Goal: Manage account settings

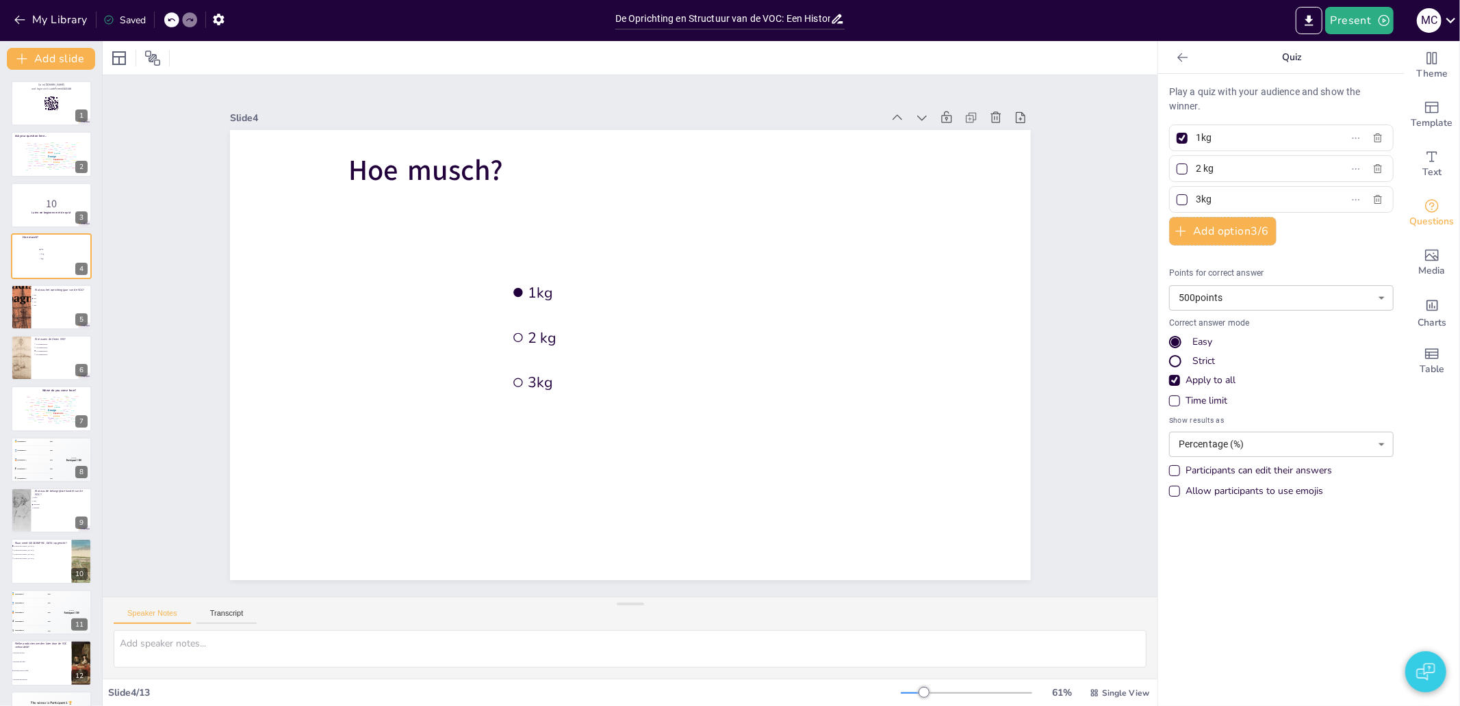
checkbox input "true"
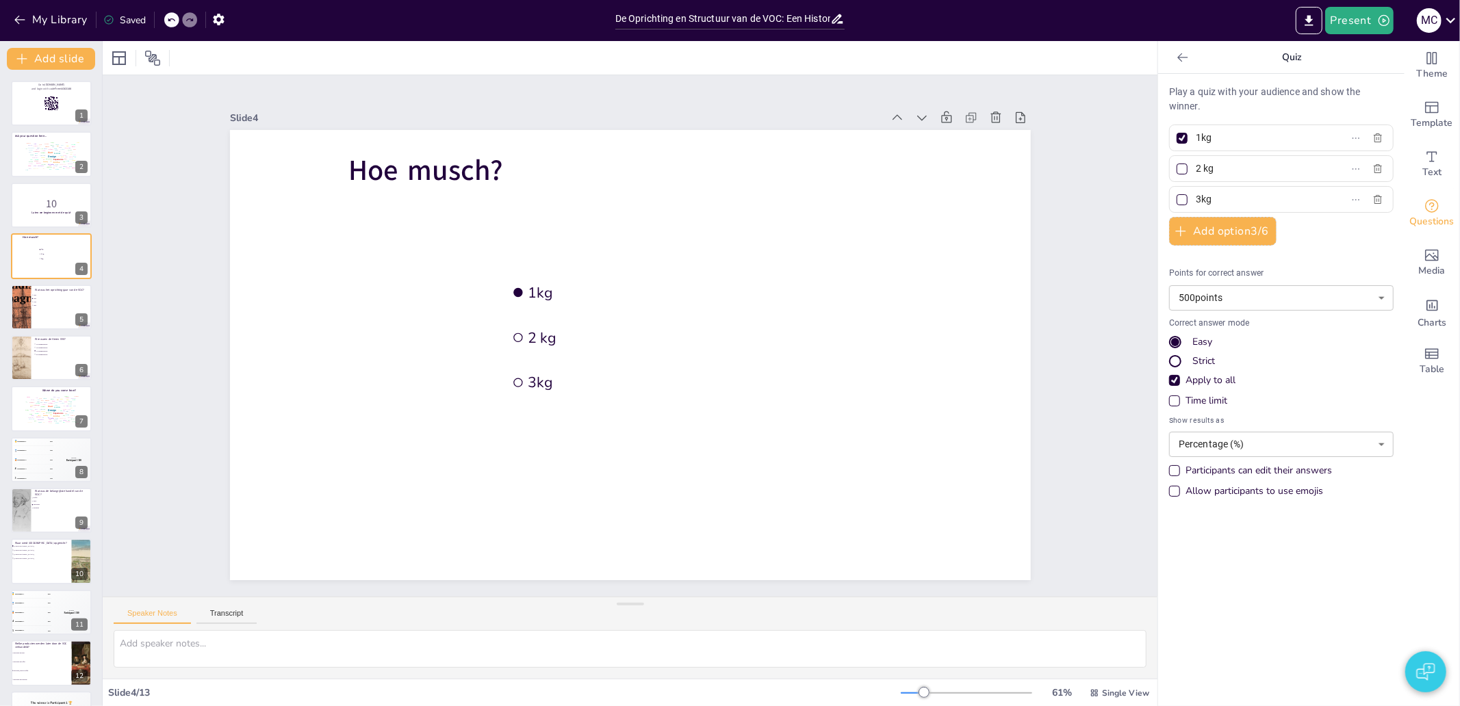
checkbox input "true"
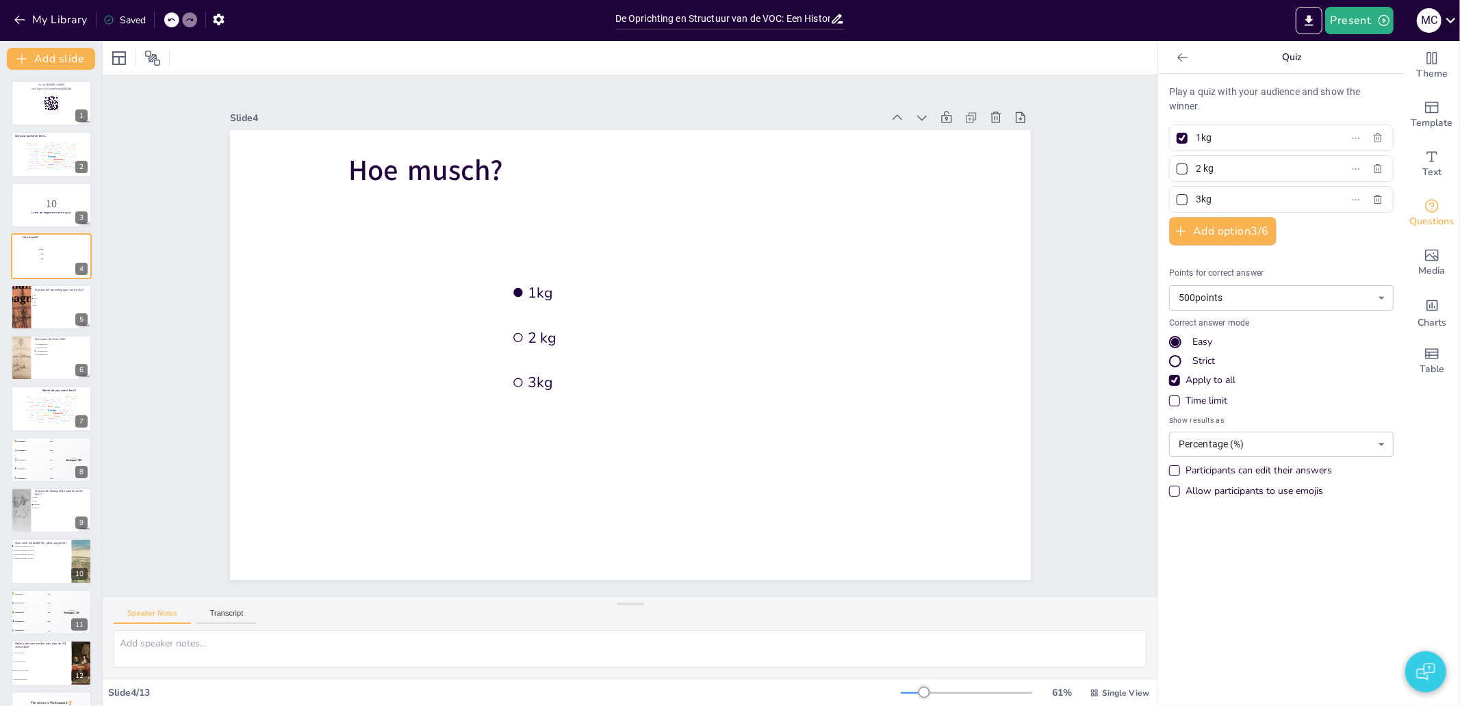
click at [1442, 14] on icon at bounding box center [1451, 20] width 18 height 18
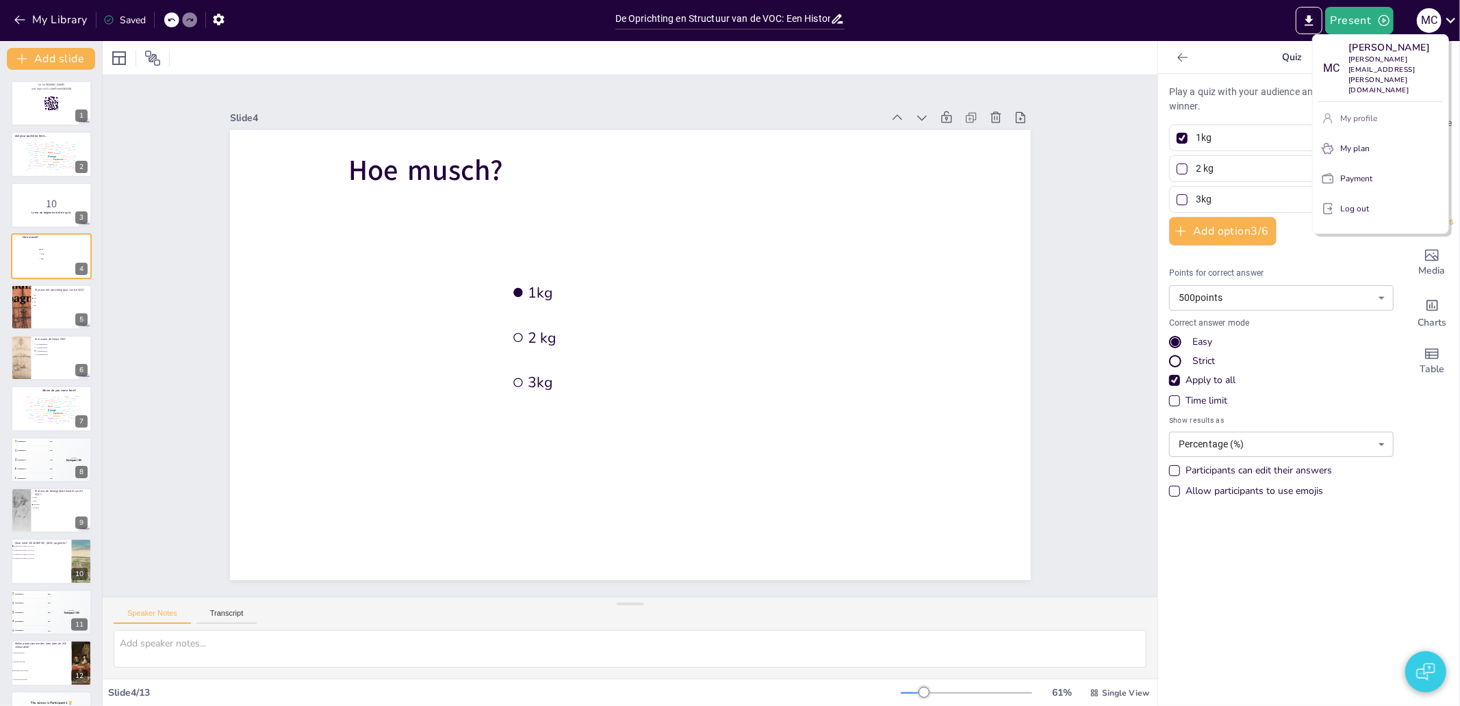
click at [1365, 112] on p "My profile" at bounding box center [1358, 118] width 37 height 12
